Goal: Task Accomplishment & Management: Complete application form

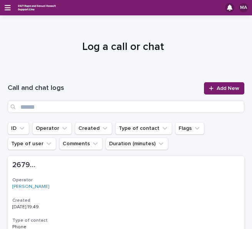
click at [4, 9] on div "MA" at bounding box center [126, 7] width 252 height 15
click at [8, 11] on icon "button" at bounding box center [8, 7] width 6 height 7
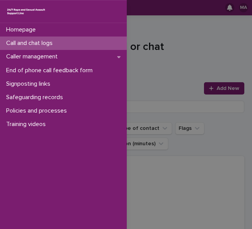
click at [142, 43] on div "Homepage Call and chat logs Caller management End of phone call feedback form S…" at bounding box center [126, 114] width 252 height 229
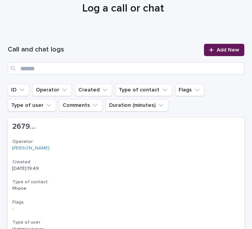
click at [211, 45] on link "Add New" at bounding box center [224, 50] width 40 height 12
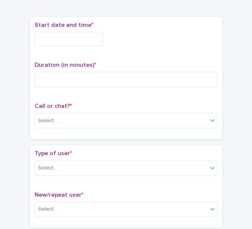
scroll to position [43, 0]
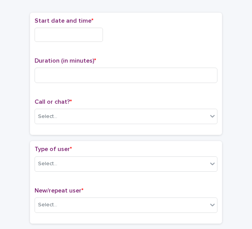
click at [71, 44] on div "Start date and time *" at bounding box center [126, 32] width 183 height 31
click at [76, 35] on input "text" at bounding box center [69, 35] width 68 height 14
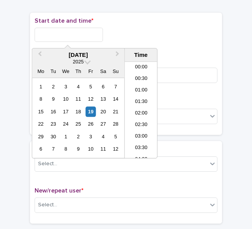
scroll to position [430, 0]
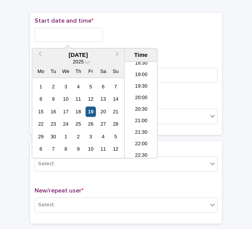
click at [91, 108] on div "19" at bounding box center [91, 111] width 10 height 10
click at [80, 35] on input "**********" at bounding box center [69, 35] width 68 height 14
type input "**********"
click at [174, 37] on div "**********" at bounding box center [126, 35] width 183 height 14
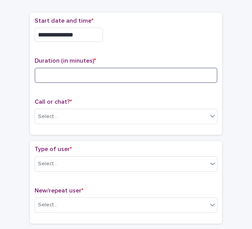
click at [144, 76] on input at bounding box center [126, 75] width 183 height 15
type input "**"
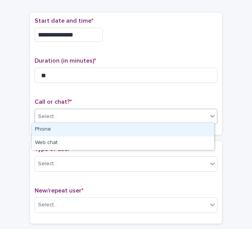
click at [85, 119] on div "Select..." at bounding box center [121, 116] width 172 height 13
click at [71, 131] on div "Phone" at bounding box center [123, 129] width 182 height 13
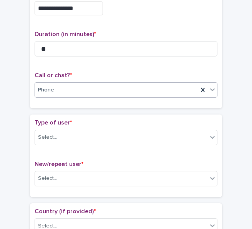
scroll to position [81, 0]
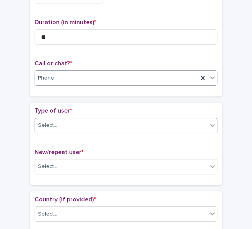
click at [71, 122] on div "Select..." at bounding box center [121, 125] width 172 height 13
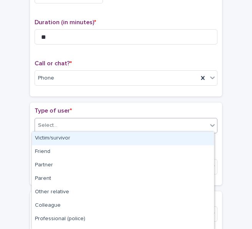
click at [62, 137] on div "Victim/survivor" at bounding box center [123, 138] width 182 height 13
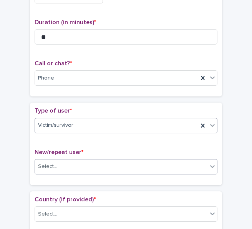
click at [58, 161] on div "Select..." at bounding box center [121, 166] width 172 height 13
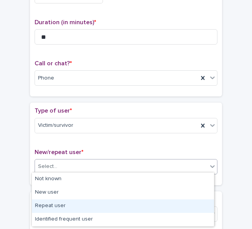
click at [56, 202] on div "Repeat user" at bounding box center [123, 205] width 182 height 13
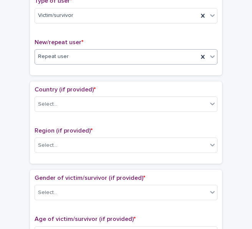
scroll to position [196, 0]
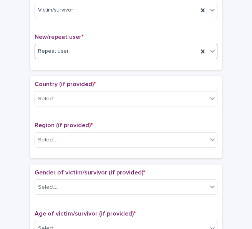
click at [98, 88] on div "Country (if provided) * Select..." at bounding box center [126, 97] width 183 height 32
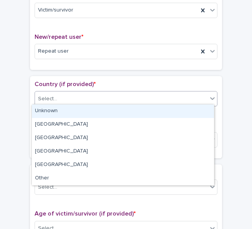
click at [93, 93] on div "Select..." at bounding box center [121, 99] width 172 height 13
click at [73, 108] on div "Unknown" at bounding box center [123, 110] width 182 height 13
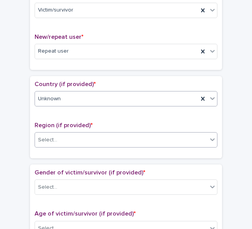
click at [65, 135] on div "Select..." at bounding box center [121, 140] width 172 height 13
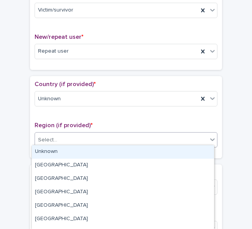
click at [56, 154] on div "Unknown" at bounding box center [123, 151] width 182 height 13
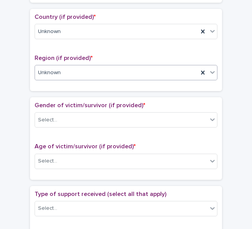
scroll to position [311, 0]
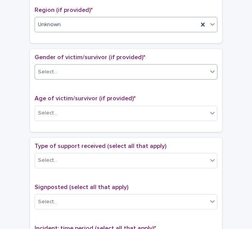
click at [108, 64] on div "Select..." at bounding box center [126, 71] width 183 height 15
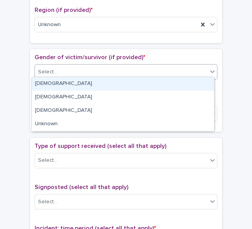
click at [86, 81] on div "[DEMOGRAPHIC_DATA]" at bounding box center [123, 83] width 182 height 13
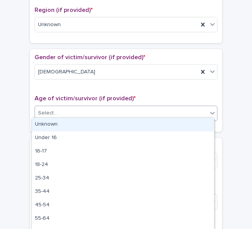
click at [79, 107] on div "Select..." at bounding box center [121, 113] width 172 height 13
click at [74, 124] on div "Unknown" at bounding box center [123, 124] width 182 height 13
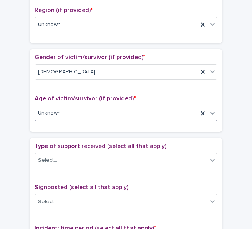
scroll to position [388, 0]
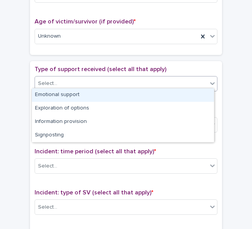
click at [75, 83] on div "Select..." at bounding box center [121, 83] width 172 height 13
click at [70, 96] on div "Emotional support" at bounding box center [123, 94] width 182 height 13
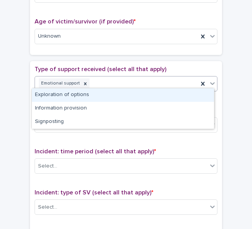
click at [115, 79] on div "Emotional support" at bounding box center [116, 83] width 163 height 13
click at [98, 95] on div "Exploration of options" at bounding box center [123, 94] width 182 height 13
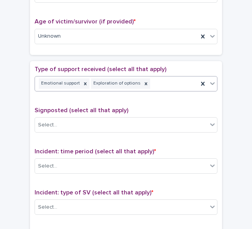
click at [161, 79] on div "Emotional support Exploration of options" at bounding box center [116, 83] width 163 height 13
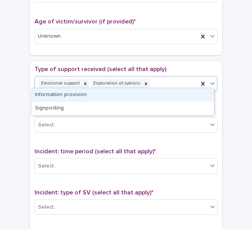
click at [142, 94] on div "Information provision" at bounding box center [123, 94] width 182 height 13
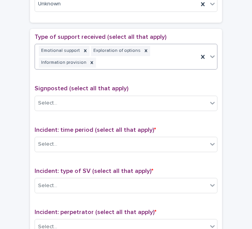
scroll to position [470, 0]
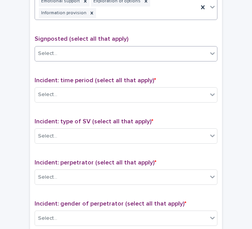
click at [122, 47] on div "Select..." at bounding box center [121, 53] width 172 height 13
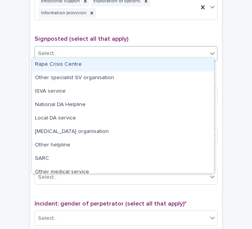
click at [86, 62] on div "Rape Crisis Centre" at bounding box center [123, 64] width 182 height 13
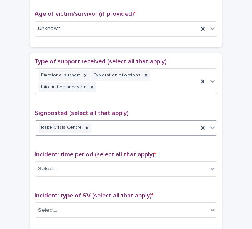
scroll to position [393, 0]
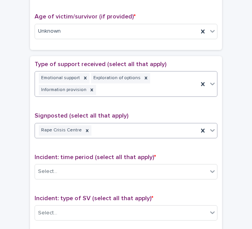
click at [167, 71] on div "Emotional support Exploration of options Information provision" at bounding box center [116, 83] width 163 height 25
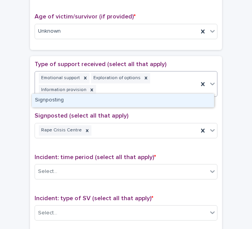
click at [109, 94] on div "Signposting" at bounding box center [123, 100] width 182 height 13
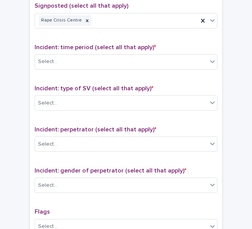
scroll to position [508, 0]
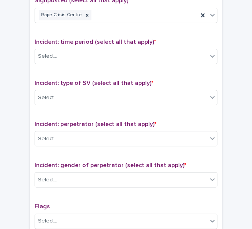
click at [99, 64] on div "Incident: time period (select all that apply) * Select..." at bounding box center [126, 54] width 183 height 32
click at [101, 56] on div "Select..." at bounding box center [121, 56] width 172 height 13
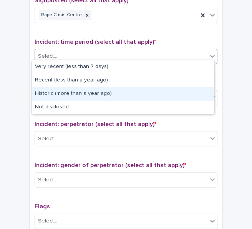
click at [80, 89] on div "Historic (more than a year ago)" at bounding box center [123, 93] width 182 height 13
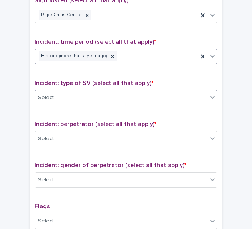
click at [76, 96] on div "Select..." at bounding box center [121, 97] width 172 height 13
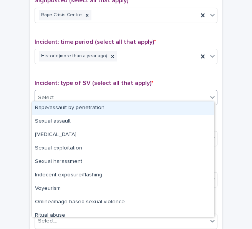
click at [68, 109] on div "Rape/assault by penetration" at bounding box center [123, 107] width 182 height 13
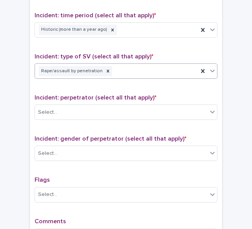
scroll to position [547, 0]
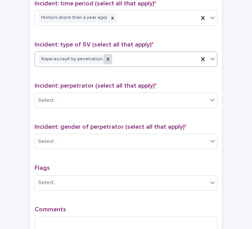
click at [105, 56] on icon at bounding box center [107, 58] width 5 height 5
click at [116, 57] on div "Rape/assault by penetration" at bounding box center [116, 59] width 163 height 13
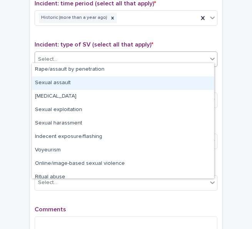
click at [78, 77] on div "Sexual assault" at bounding box center [123, 82] width 182 height 13
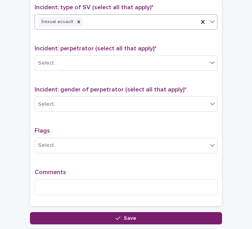
scroll to position [585, 0]
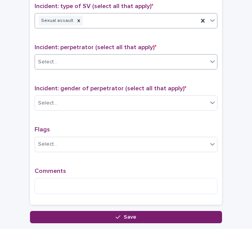
click at [84, 61] on div "Select..." at bounding box center [121, 62] width 172 height 13
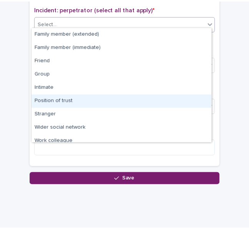
scroll to position [33, 0]
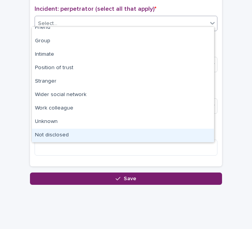
click at [67, 136] on div "Not disclosed" at bounding box center [123, 135] width 182 height 13
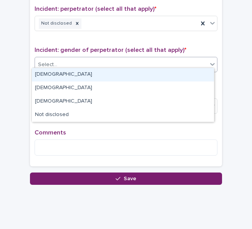
click at [81, 59] on div "Select..." at bounding box center [121, 64] width 172 height 13
click at [74, 71] on div "[DEMOGRAPHIC_DATA]" at bounding box center [123, 74] width 182 height 13
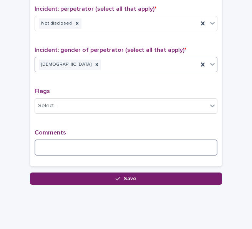
click at [69, 139] on textarea at bounding box center [126, 147] width 183 height 16
type textarea "*"
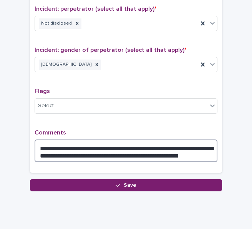
click at [151, 149] on textarea "**********" at bounding box center [126, 150] width 183 height 23
drag, startPoint x: 208, startPoint y: 152, endPoint x: 156, endPoint y: 155, distance: 51.9
click at [156, 155] on textarea "**********" at bounding box center [126, 150] width 183 height 23
click at [155, 147] on textarea "**********" at bounding box center [126, 150] width 183 height 23
click at [199, 150] on textarea "**********" at bounding box center [126, 150] width 183 height 23
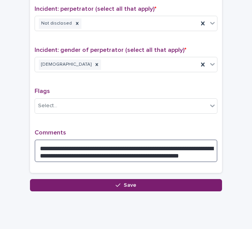
click at [201, 150] on textarea "**********" at bounding box center [126, 150] width 183 height 23
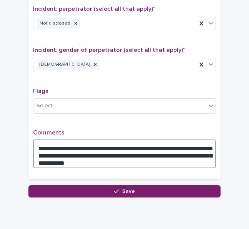
click at [200, 149] on textarea "**********" at bounding box center [124, 153] width 183 height 29
click at [149, 149] on textarea "**********" at bounding box center [124, 153] width 183 height 29
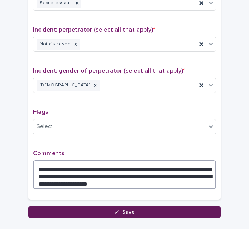
scroll to position [647, 0]
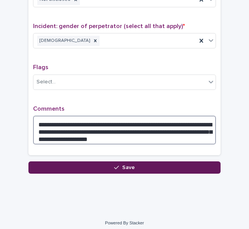
type textarea "**********"
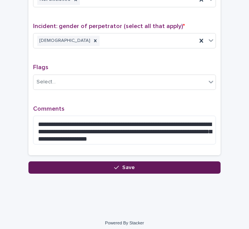
click at [101, 161] on button "Save" at bounding box center [124, 167] width 192 height 12
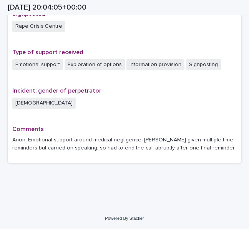
scroll to position [513, 0]
